Goal: Task Accomplishment & Management: Use online tool/utility

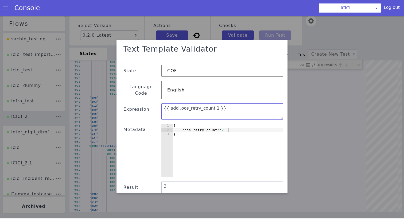
scroll to position [0, 4]
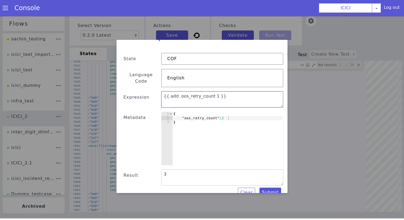
drag, startPoint x: 219, startPoint y: 89, endPoint x: 117, endPoint y: 89, distance: 102.0
click at [117, 89] on div "Text Template Validator State COF Language Code English Expression {{ add .oos_…" at bounding box center [201, 116] width 171 height 153
click at [196, 112] on div "{ "oos_retry_count" : 2 }" at bounding box center [227, 143] width 111 height 62
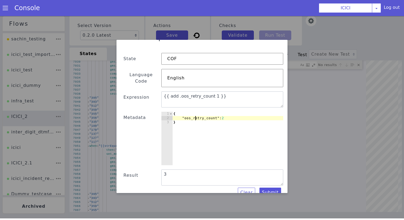
click at [196, 112] on div "{ "oos_retry_count" : 2 }" at bounding box center [227, 143] width 111 height 62
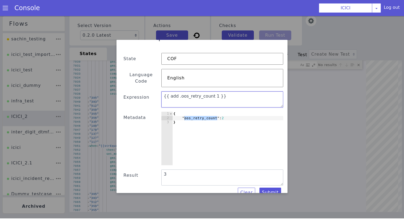
click at [164, 92] on textarea "{{ add .oos_retry_count 1 }}" at bounding box center [222, 99] width 122 height 16
paste textarea "oos_retry_count"
click at [260, 91] on textarea ""oos_retry_count":"{{ add .oos_retry_count 1 }}" at bounding box center [222, 99] width 122 height 16
click at [164, 91] on textarea ""oos_retry_count":"{{ add .oos_retry_count 1 }}"}}" at bounding box center [222, 99] width 122 height 16
drag, startPoint x: 265, startPoint y: 91, endPoint x: 106, endPoint y: 91, distance: 158.3
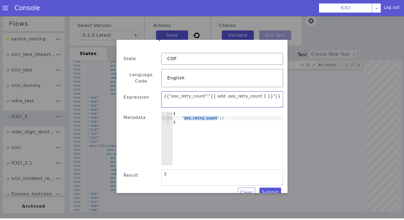
click at [106, 91] on div "Text Template Validator State COF Language Code English Expression {{"oos_retry…" at bounding box center [202, 116] width 404 height 204
type textarea "{{"oos_retry_count":"{{ add .oos_retry_count 1 }}"}}"
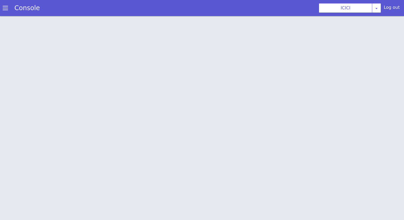
scroll to position [2, 0]
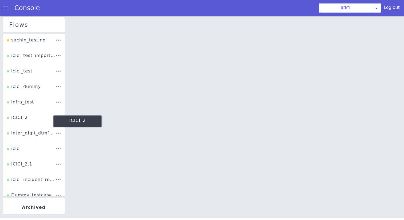
click at [22, 115] on div "ICICI_2" at bounding box center [17, 119] width 21 height 10
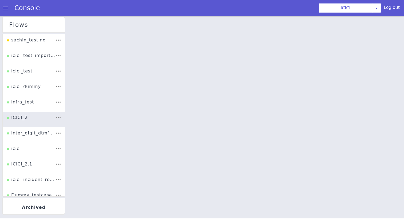
click at [6, 15] on div "Console" at bounding box center [24, 8] width 49 height 15
click at [6, 10] on span at bounding box center [5, 7] width 5 height 5
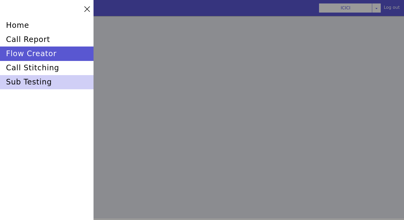
click at [24, 86] on div "sub testing" at bounding box center [46, 82] width 93 height 14
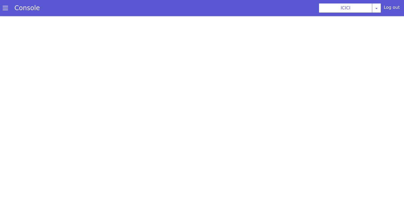
click at [6, 6] on span at bounding box center [5, 7] width 5 height 5
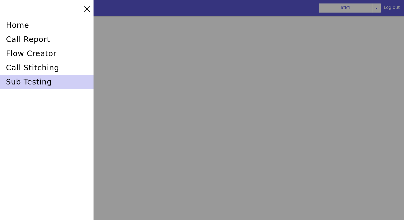
click at [39, 83] on div "sub testing" at bounding box center [46, 82] width 93 height 14
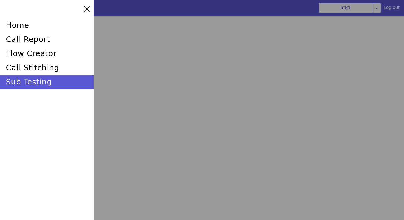
click at [189, 81] on div at bounding box center [202, 110] width 404 height 220
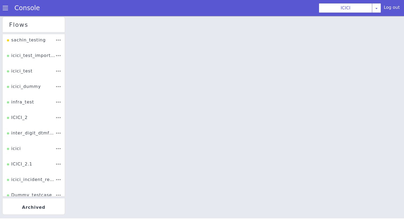
click at [4, 6] on span at bounding box center [5, 7] width 5 height 5
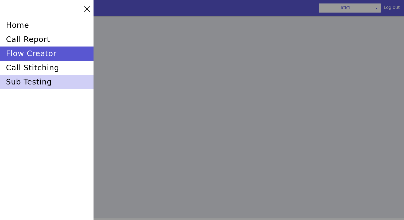
click at [35, 88] on div "sub testing" at bounding box center [46, 82] width 93 height 14
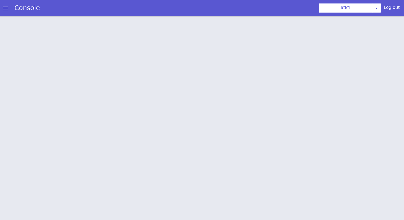
scroll to position [2, 0]
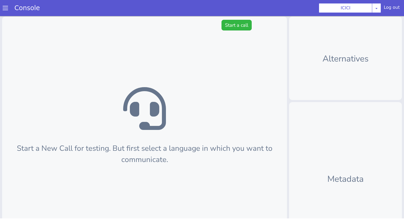
click at [253, 0] on div "Start a New Call for testing. But first select a language in which you want to …" at bounding box center [167, 105] width 285 height 254
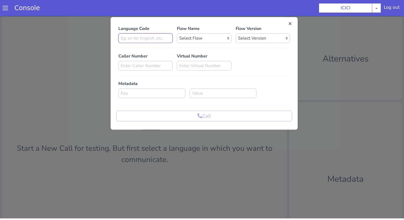
click at [181, 6] on input at bounding box center [161, 10] width 54 height 10
type input "en"
click at [214, 8] on select "Select Flow sachin_testing icici_test_import_1 icici_test icici_dummy infra_tes…" at bounding box center [220, 10] width 54 height 10
select select "b03a4faf-32c3-4c7e-b817-7f3662e43ade"
click at [255, 37] on select "Select Version 0.0.49 0.0.48 0.0.47 0.0.46 0.0.45 0.0.44 0.0.43 0.0.42 0.0.41 0…" at bounding box center [265, 33] width 54 height 10
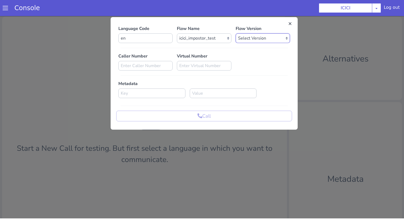
select select "0.0.49"
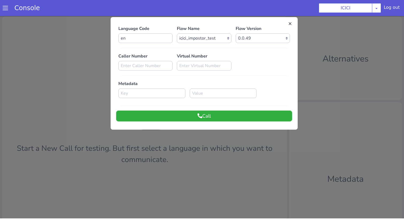
click at [251, 114] on button "Call" at bounding box center [204, 116] width 176 height 11
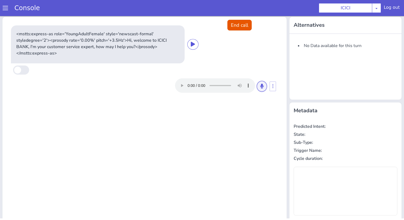
click at [285, 43] on button at bounding box center [284, 48] width 10 height 11
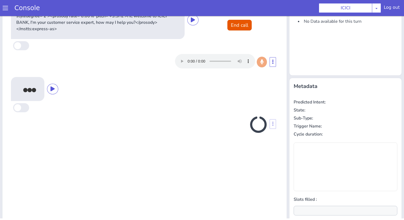
scroll to position [53, 0]
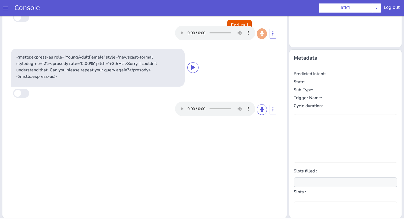
type input "product"
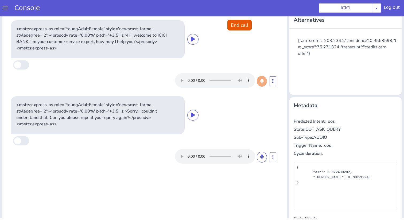
scroll to position [0, 0]
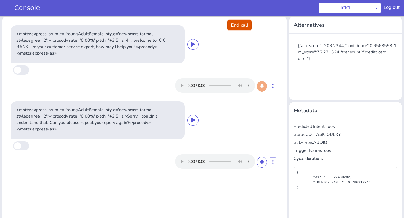
click at [241, 21] on button "End call" at bounding box center [242, 19] width 24 height 11
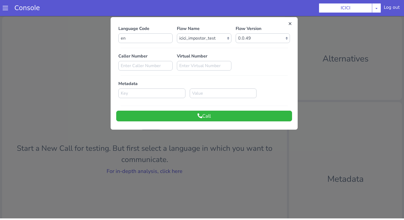
click at [179, 167] on div at bounding box center [202, 116] width 404 height 204
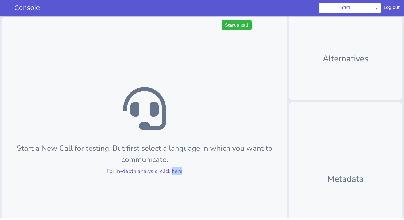
click at [194, 139] on div "Start a New Call for testing. But first select a language in which you want to …" at bounding box center [160, 115] width 285 height 254
click at [175, 166] on link "For in-depth analysis, click here" at bounding box center [147, 165] width 76 height 7
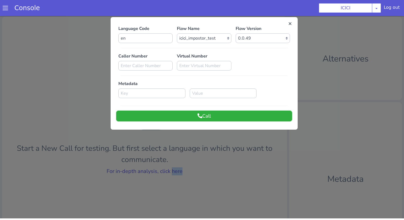
click at [238, 78] on button "Call" at bounding box center [227, 77] width 176 height 11
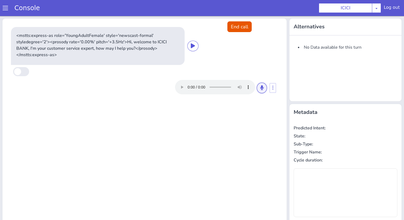
click at [265, 80] on icon at bounding box center [263, 82] width 3 height 5
click at [293, 36] on icon at bounding box center [292, 38] width 3 height 5
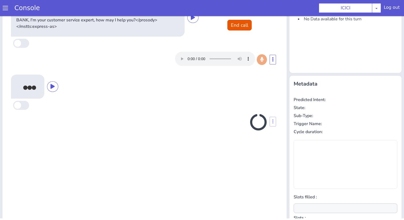
scroll to position [53, 0]
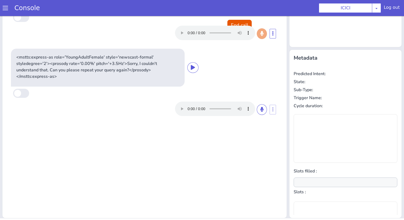
type input "product"
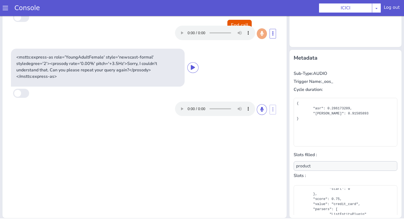
scroll to position [0, 0]
